Goal: Use online tool/utility: Utilize a website feature to perform a specific function

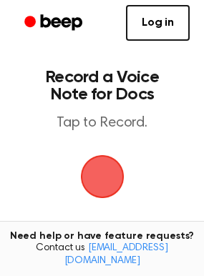
click at [114, 167] on span "button" at bounding box center [101, 176] width 67 height 67
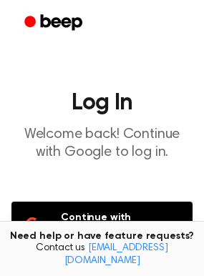
click at [147, 215] on button "Continue with Google" at bounding box center [101, 225] width 181 height 47
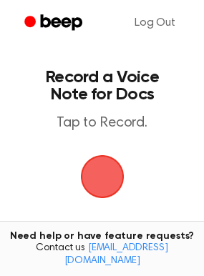
click at [106, 182] on span "button" at bounding box center [103, 177] width 52 height 52
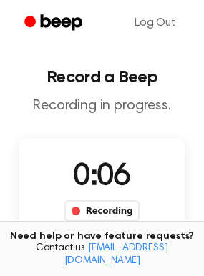
click at [93, 215] on div "Recording" at bounding box center [101, 210] width 75 height 21
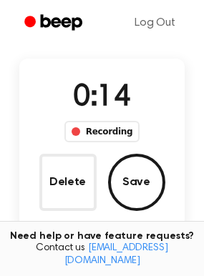
scroll to position [75, 0]
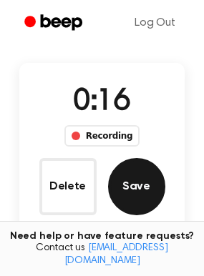
click at [132, 186] on button "Save" at bounding box center [136, 186] width 57 height 57
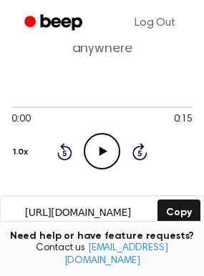
click at [111, 150] on icon "Play Audio" at bounding box center [102, 151] width 36 height 36
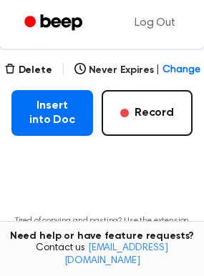
scroll to position [271, 0]
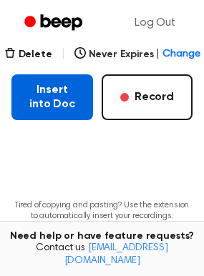
click at [39, 93] on button "Insert into Doc" at bounding box center [52, 97] width 82 height 46
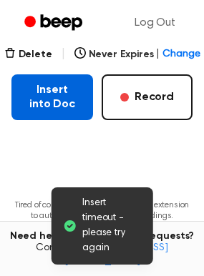
click at [39, 93] on button "Insert into Doc" at bounding box center [52, 97] width 82 height 46
